Goal: Navigation & Orientation: Find specific page/section

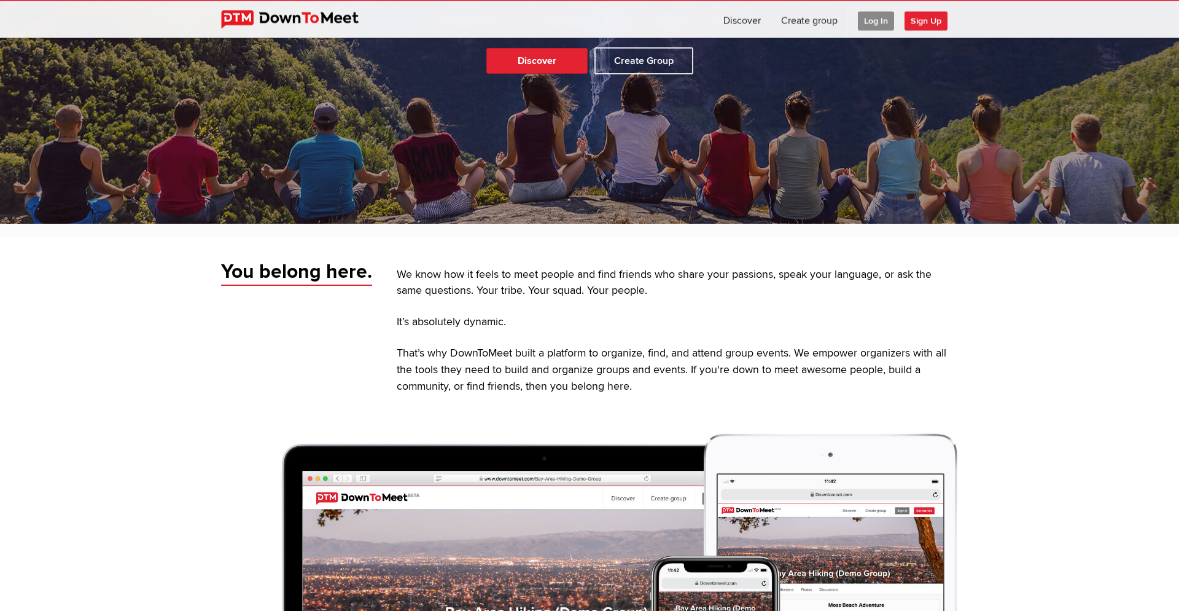
scroll to position [251, 0]
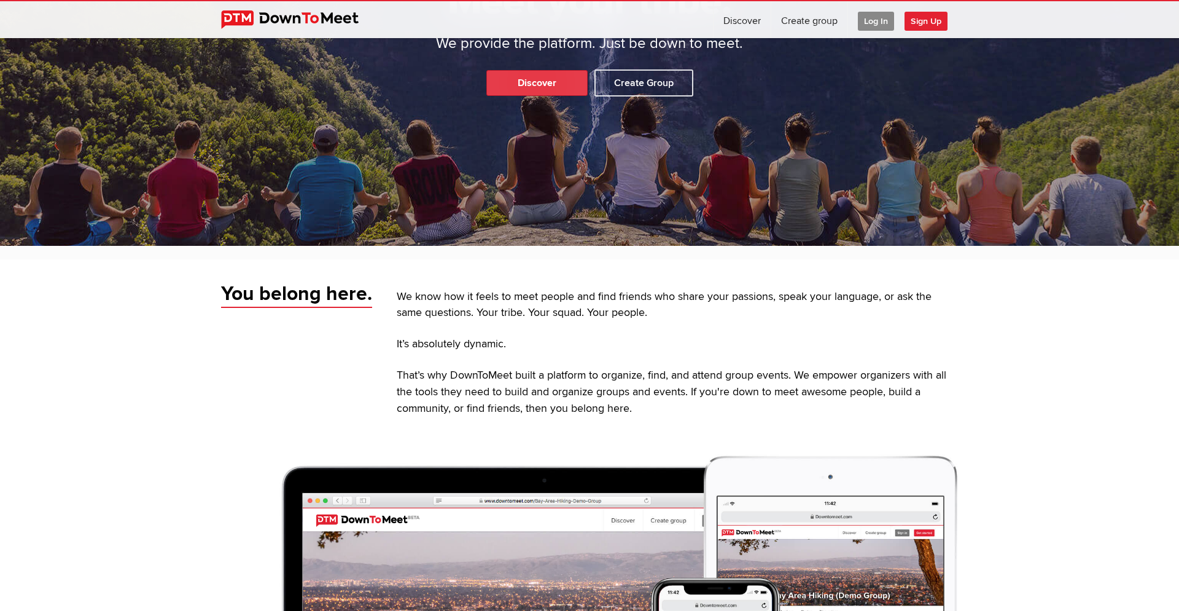
click at [552, 76] on link "Discover" at bounding box center [537, 83] width 101 height 26
select select "null"
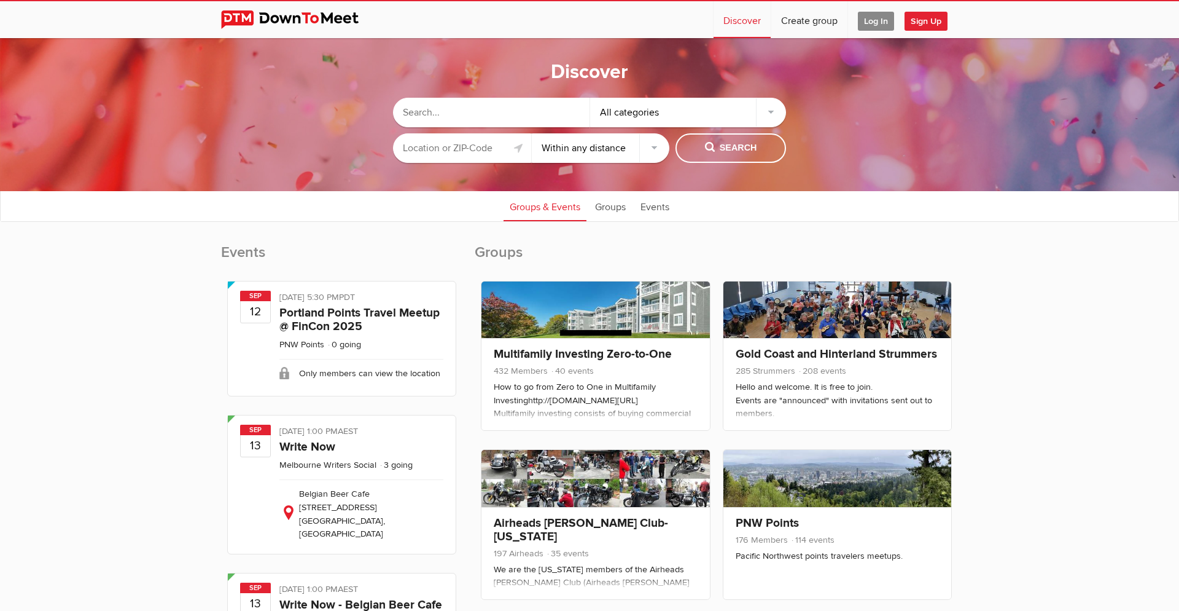
click at [452, 147] on input "text" at bounding box center [462, 147] width 138 height 29
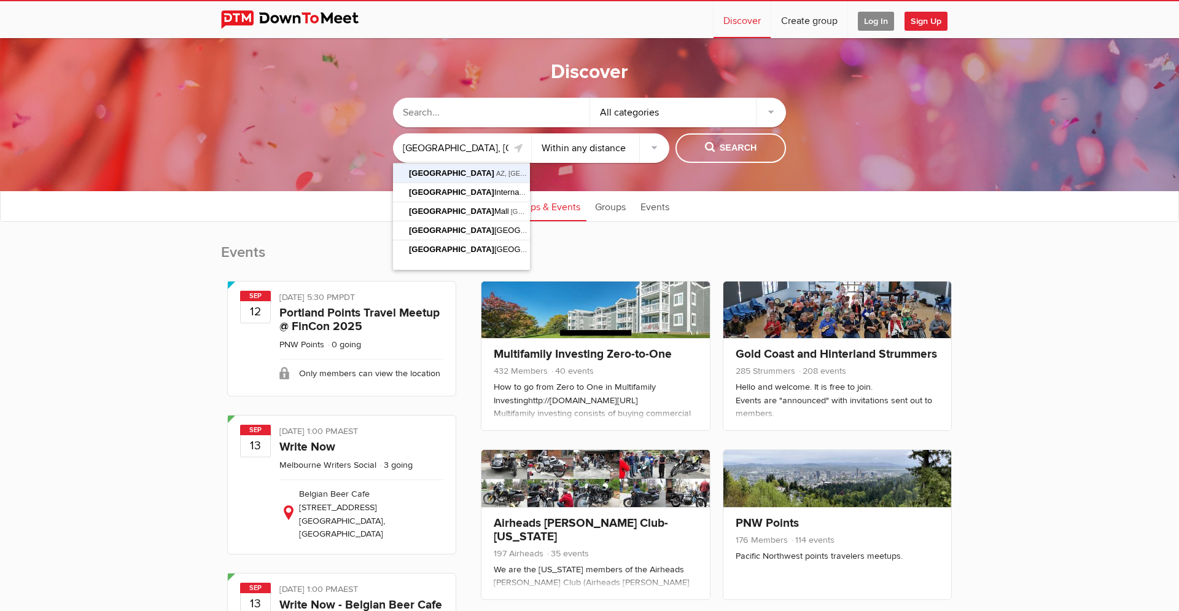
type input "[GEOGRAPHIC_DATA], [GEOGRAPHIC_DATA], [GEOGRAPHIC_DATA]"
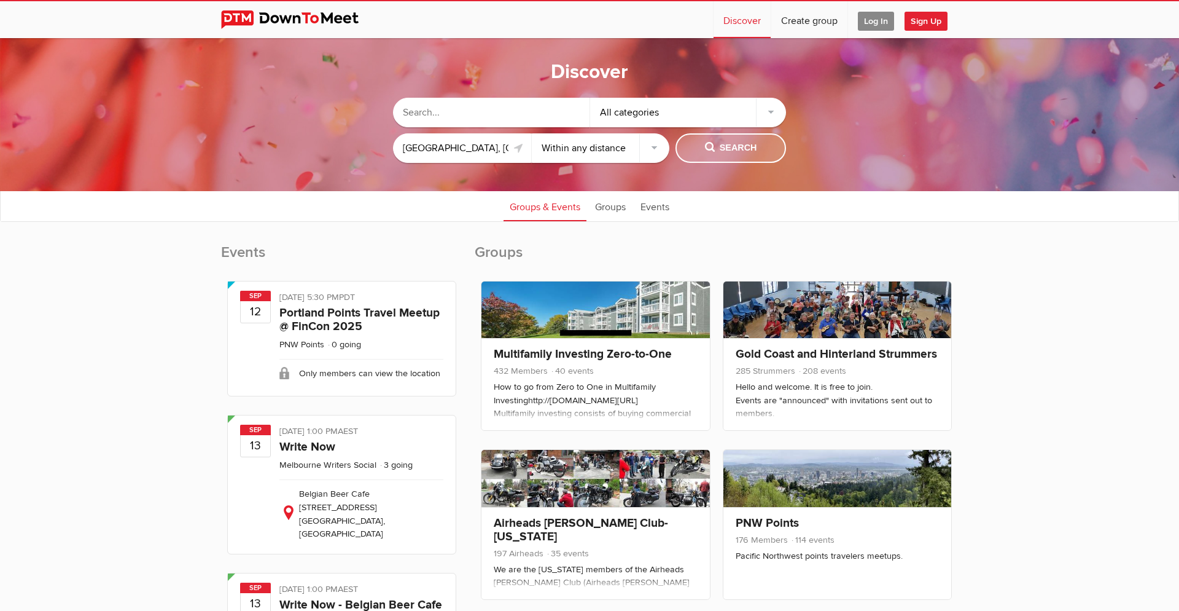
click at [719, 144] on span "Search" at bounding box center [731, 148] width 52 height 14
click at [719, 152] on span "Search" at bounding box center [731, 148] width 52 height 14
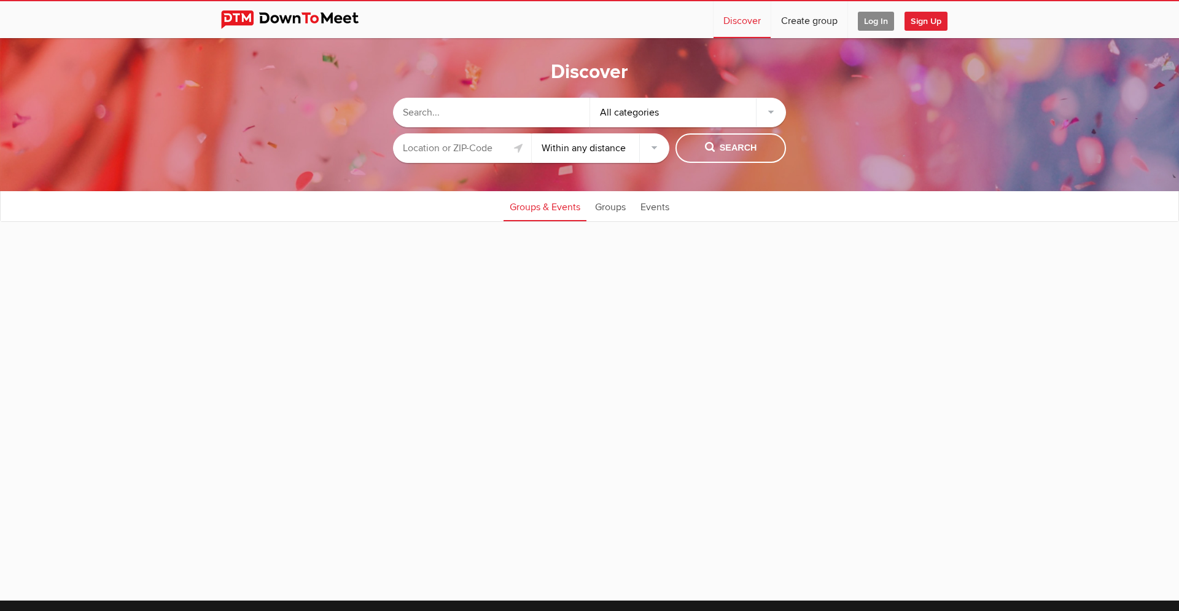
select select "null"
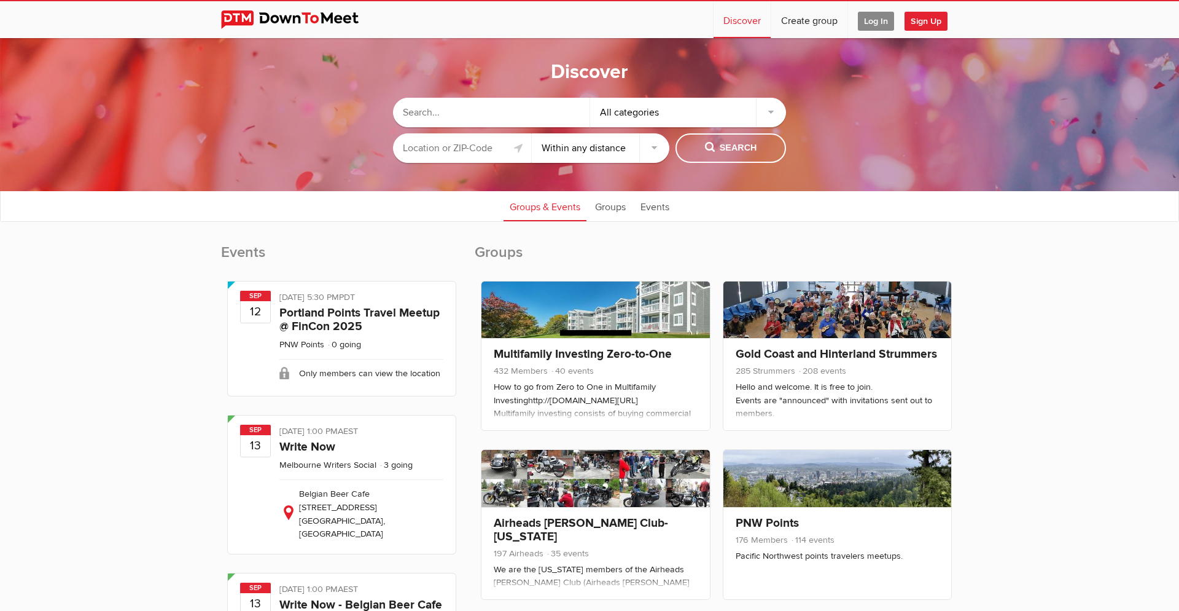
scroll to position [2611, 0]
